Goal: Information Seeking & Learning: Find specific fact

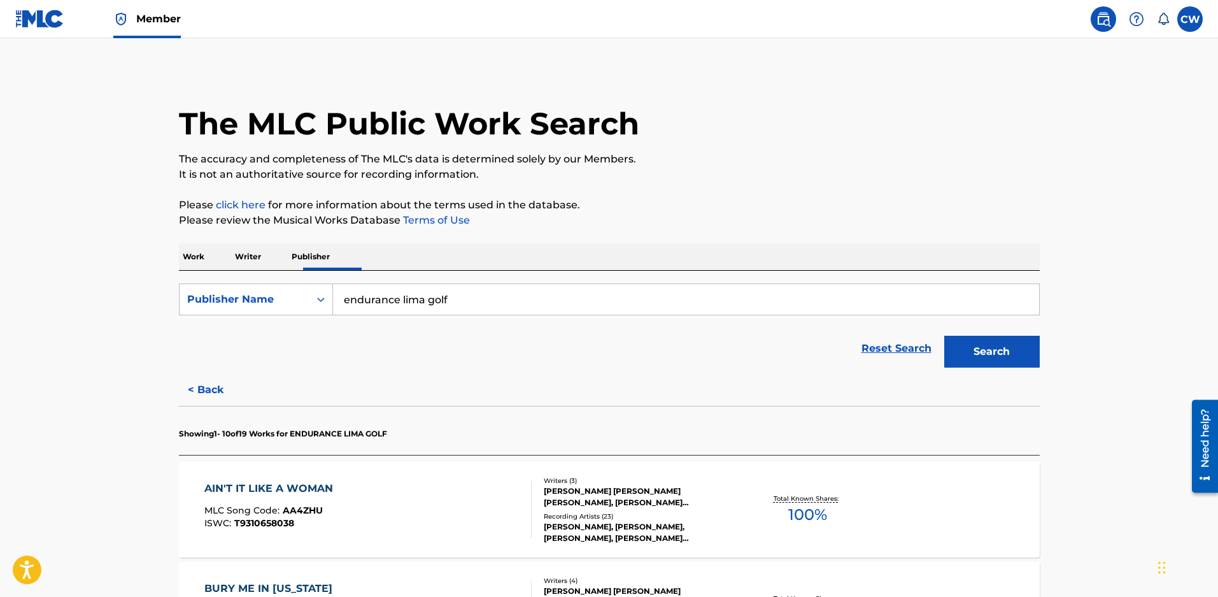
click at [194, 257] on p "Work" at bounding box center [193, 256] width 29 height 27
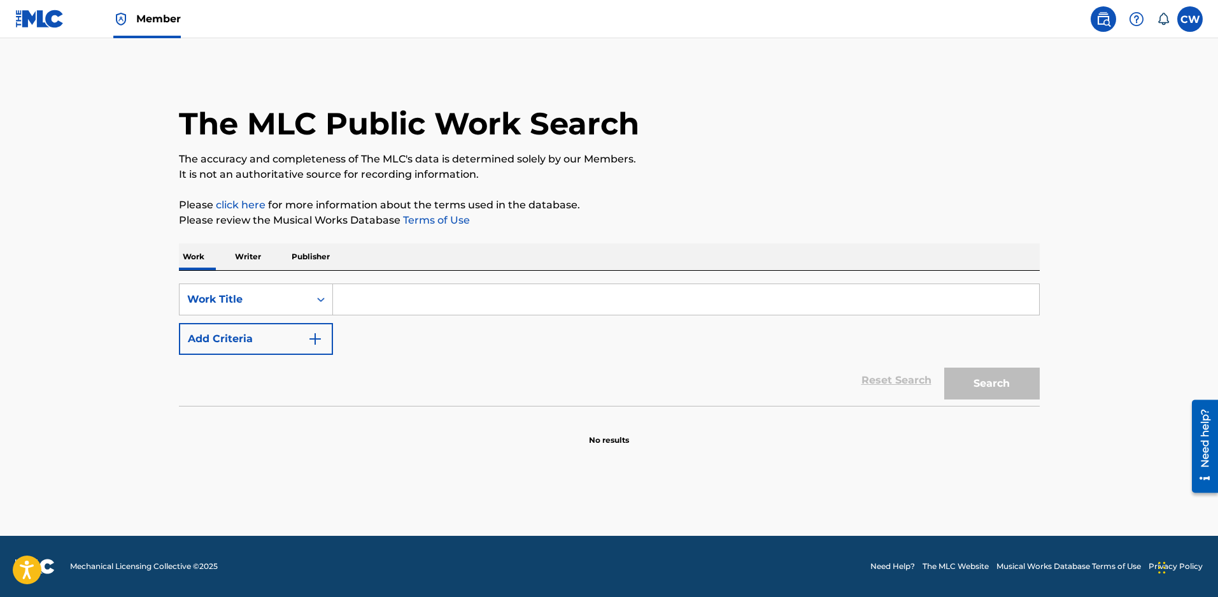
click at [520, 306] on input "Search Form" at bounding box center [686, 299] width 706 height 31
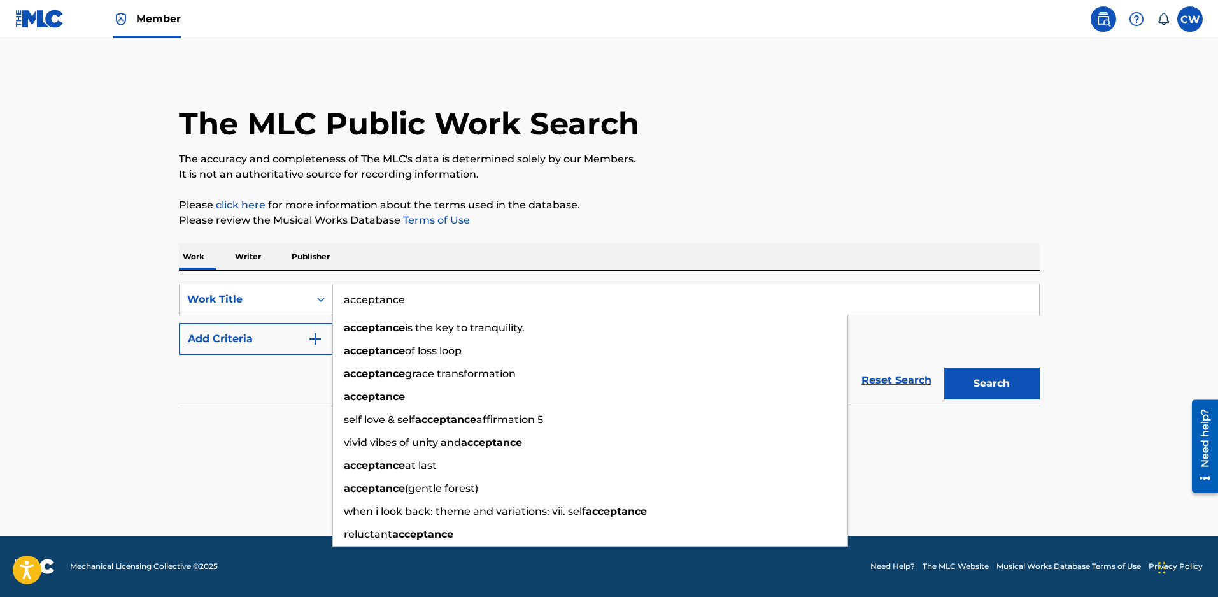
type input "acceptance"
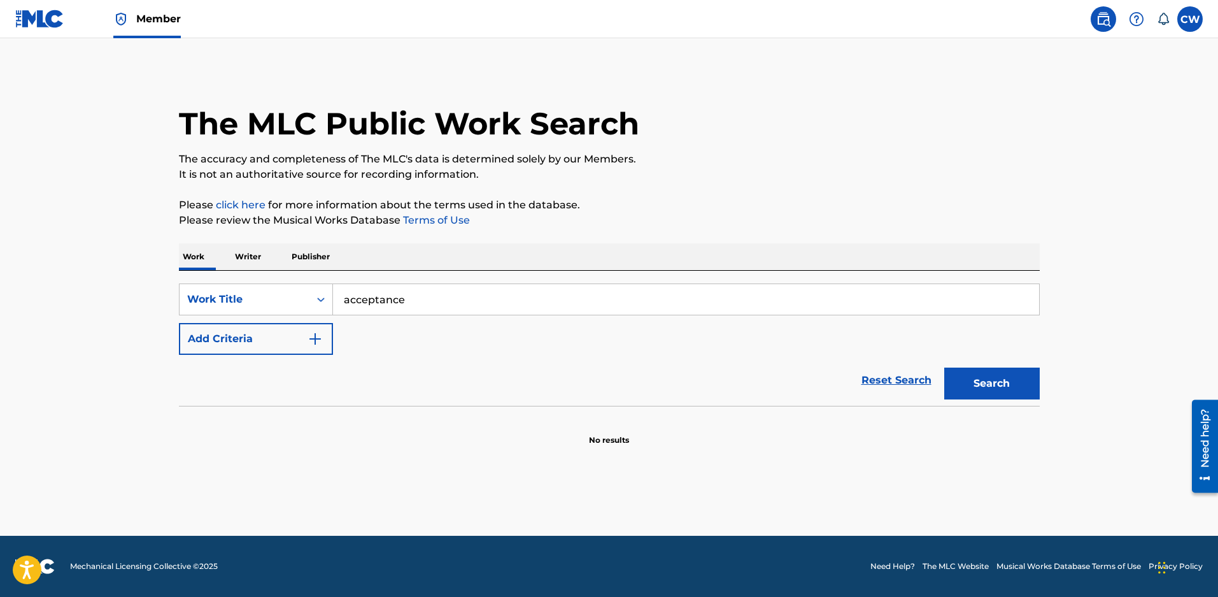
click at [976, 391] on button "Search" at bounding box center [992, 383] width 96 height 32
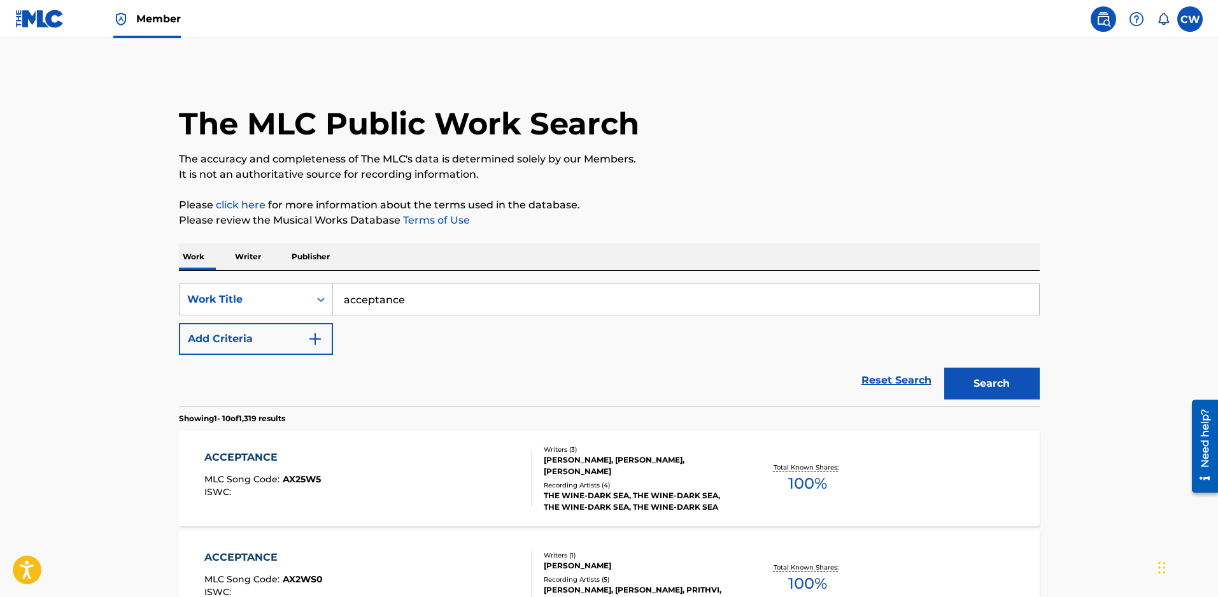
click at [251, 349] on button "Add Criteria" at bounding box center [256, 339] width 154 height 32
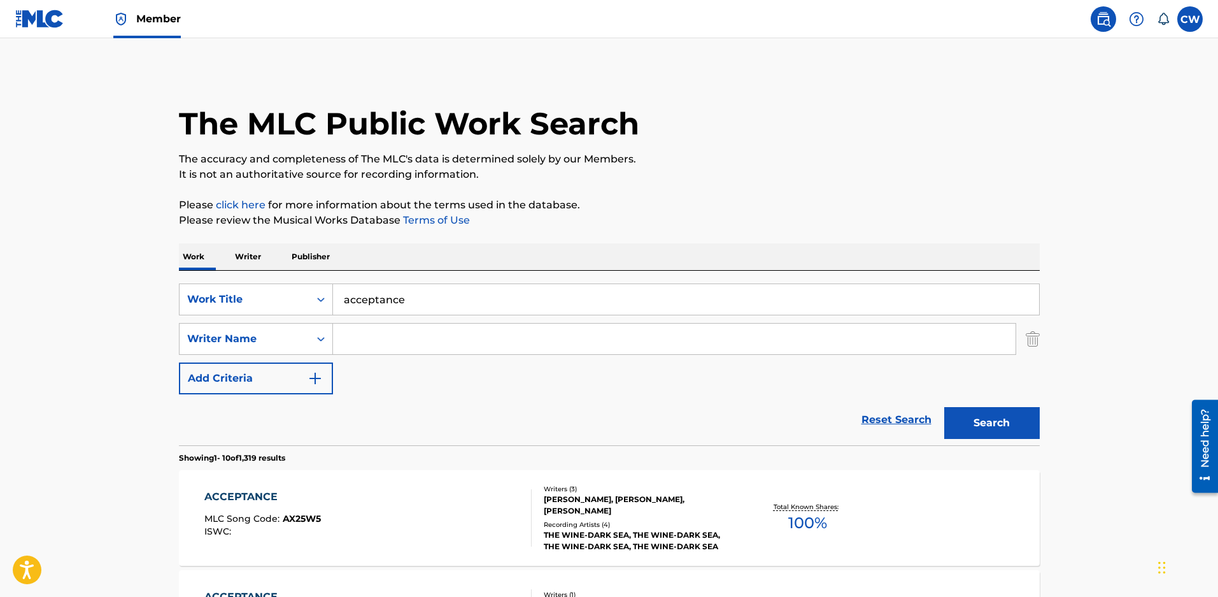
click at [391, 337] on input "Search Form" at bounding box center [674, 339] width 683 height 31
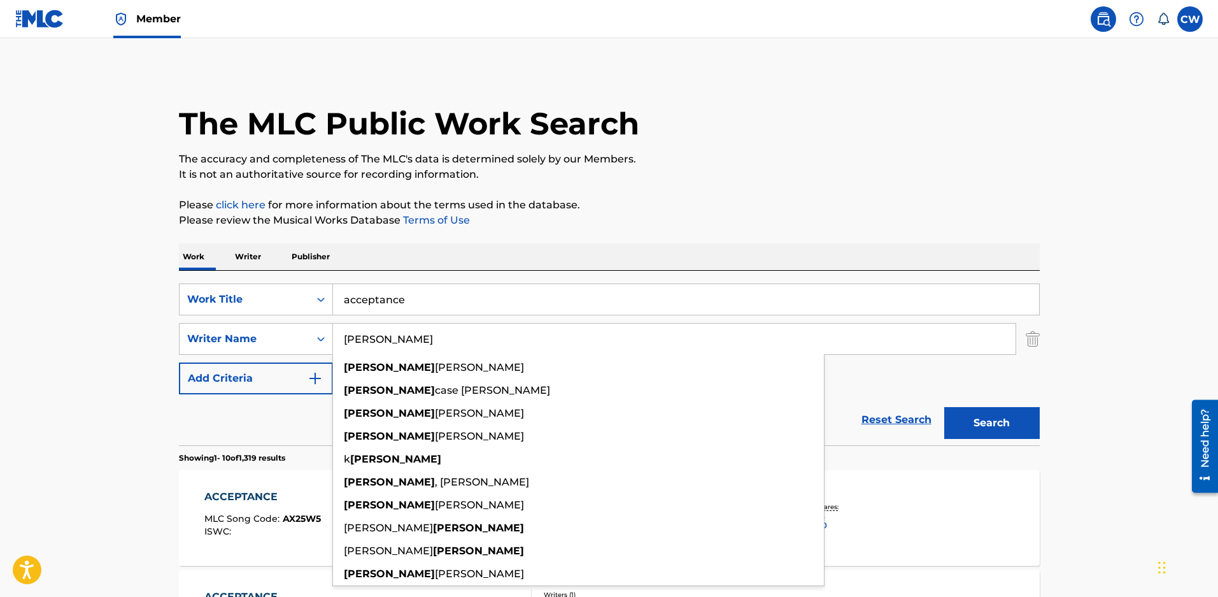
type input "[PERSON_NAME]"
click at [944, 407] on button "Search" at bounding box center [992, 423] width 96 height 32
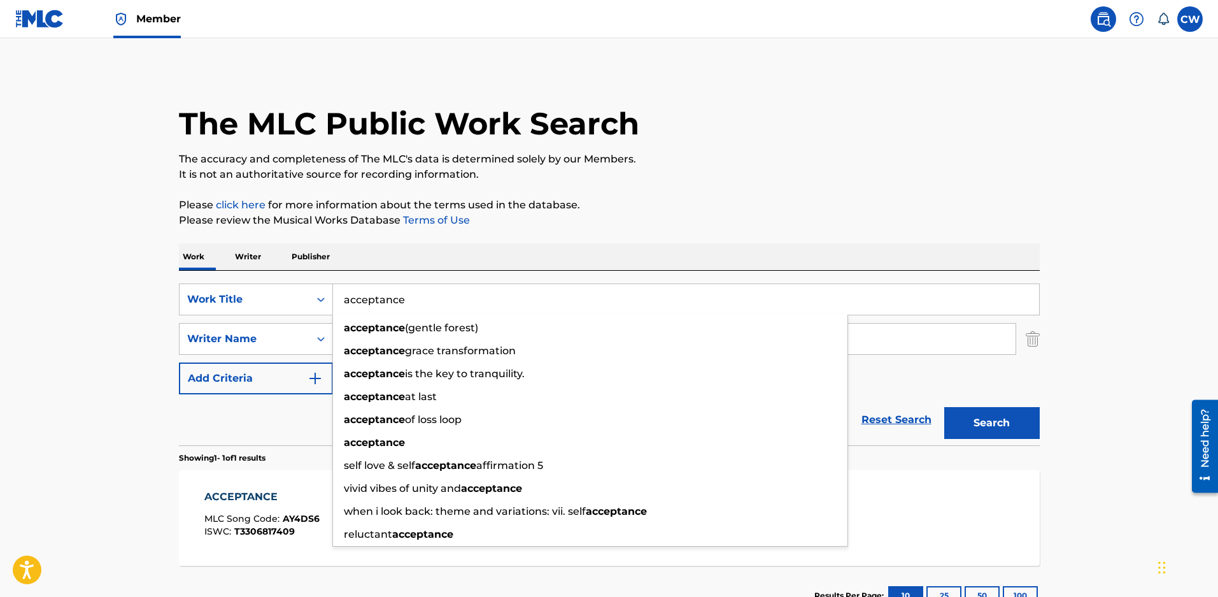
drag, startPoint x: 427, startPoint y: 301, endPoint x: 132, endPoint y: 288, distance: 295.2
click at [132, 288] on main "The MLC Public Work Search The accuracy and completeness of The MLC's data is d…" at bounding box center [609, 335] width 1218 height 594
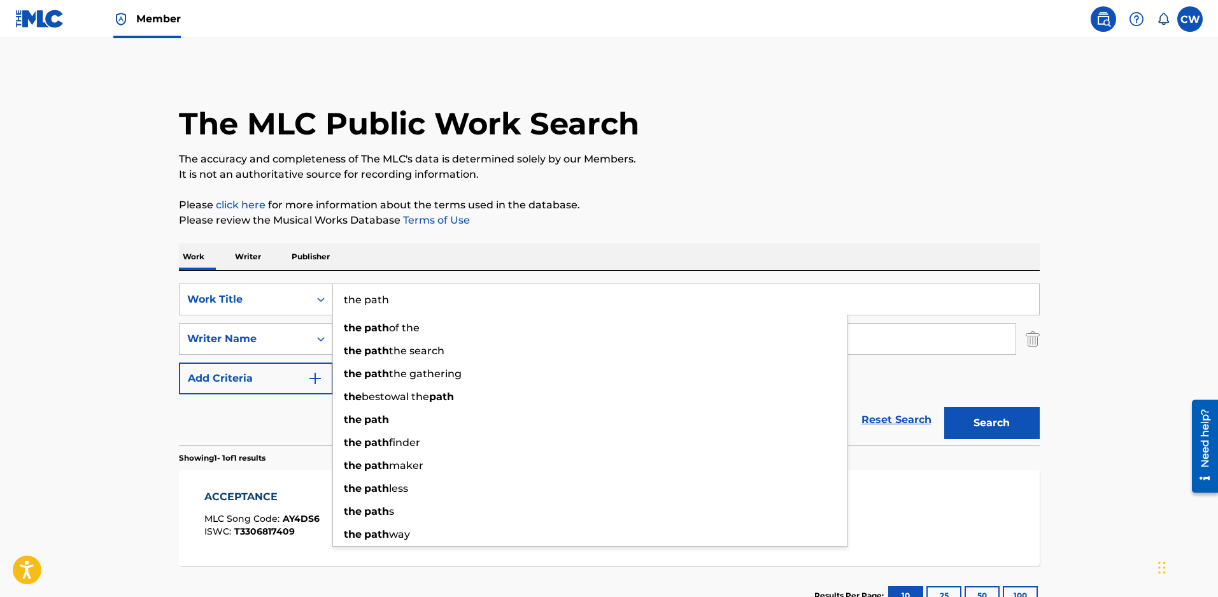
type input "the path"
click at [944, 407] on button "Search" at bounding box center [992, 423] width 96 height 32
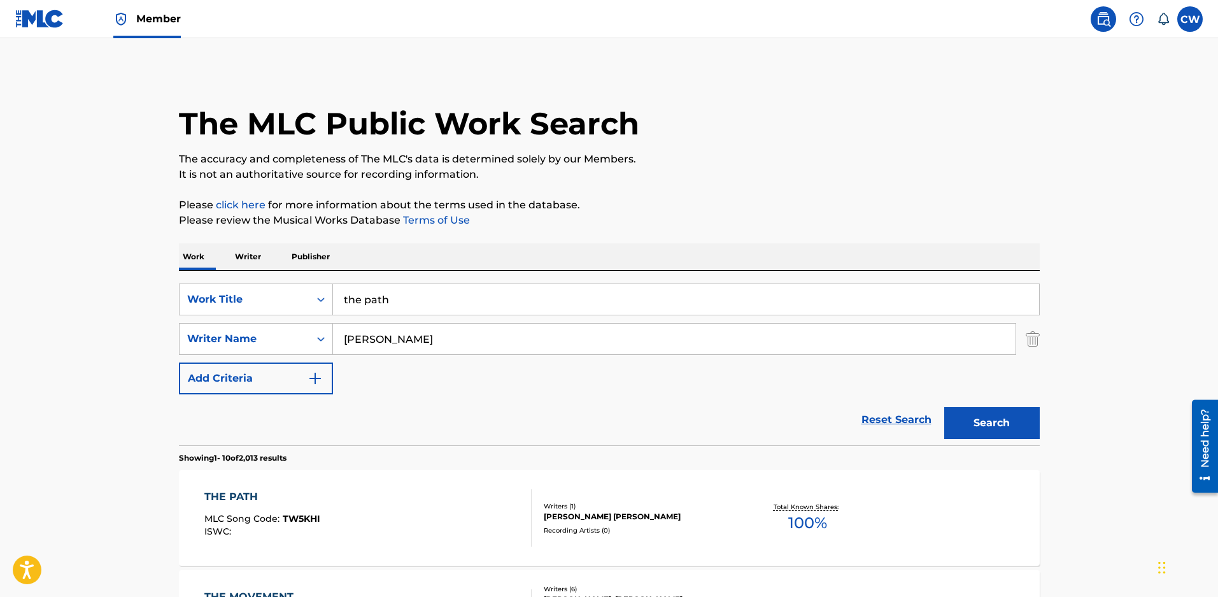
scroll to position [64, 0]
